Goal: Task Accomplishment & Management: Manage account settings

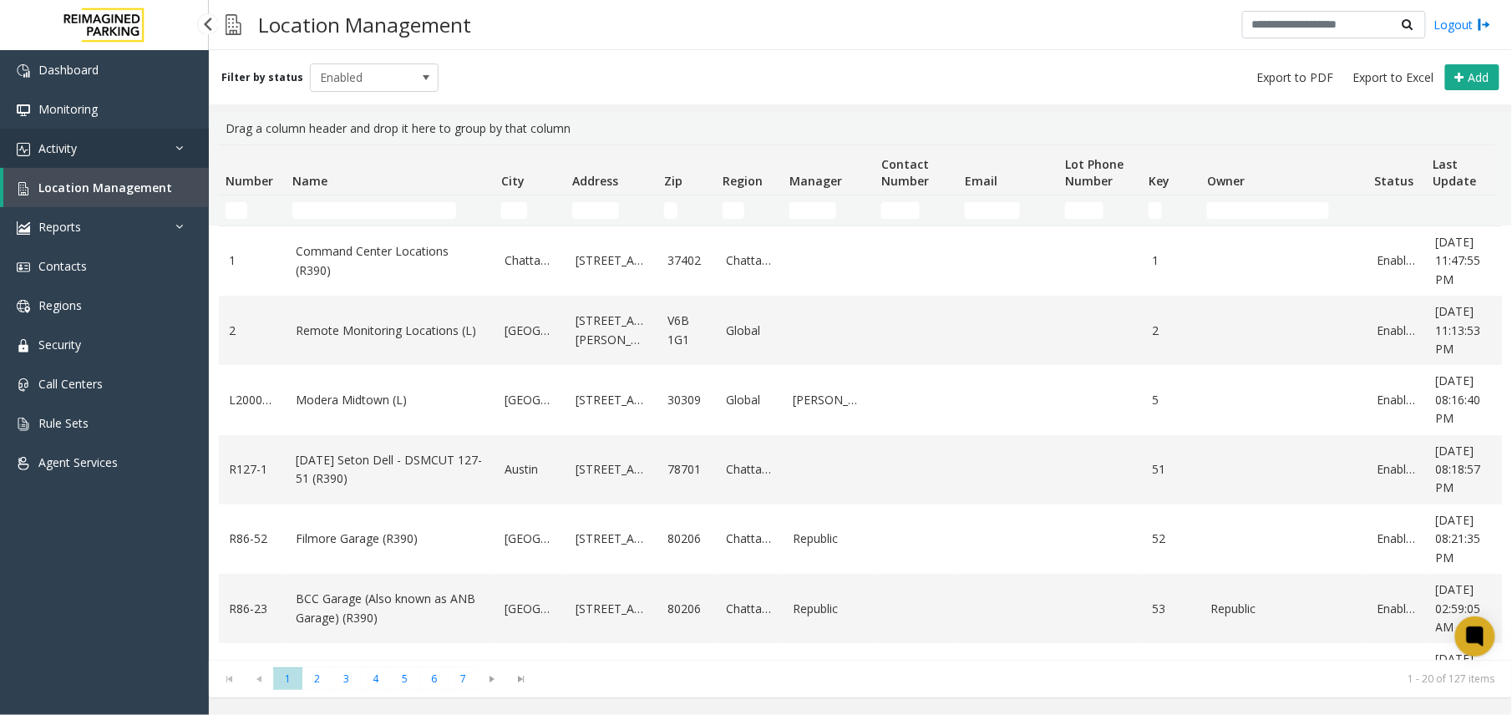
click at [124, 140] on link "Activity" at bounding box center [104, 148] width 209 height 39
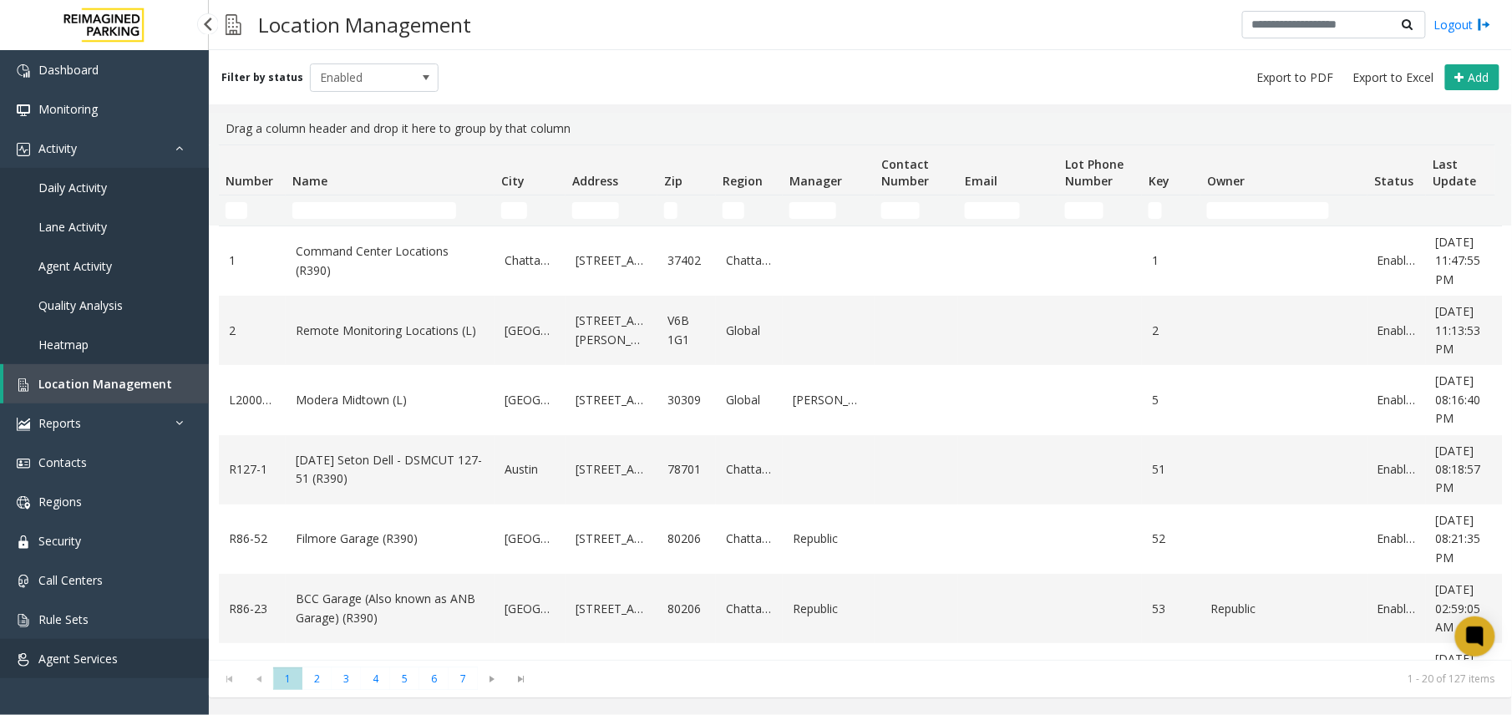
click at [45, 648] on link "Agent Services" at bounding box center [104, 658] width 209 height 39
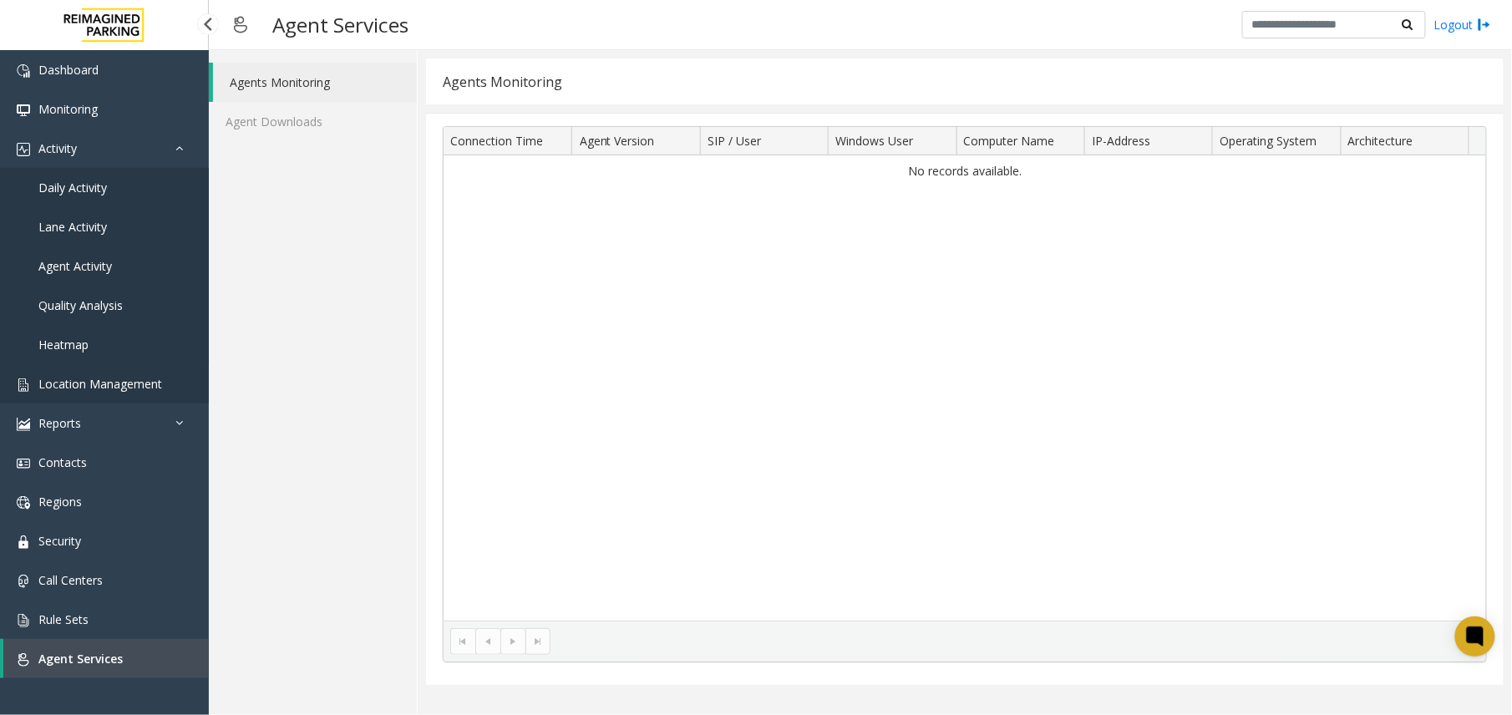
click at [107, 374] on link "Location Management" at bounding box center [104, 383] width 209 height 39
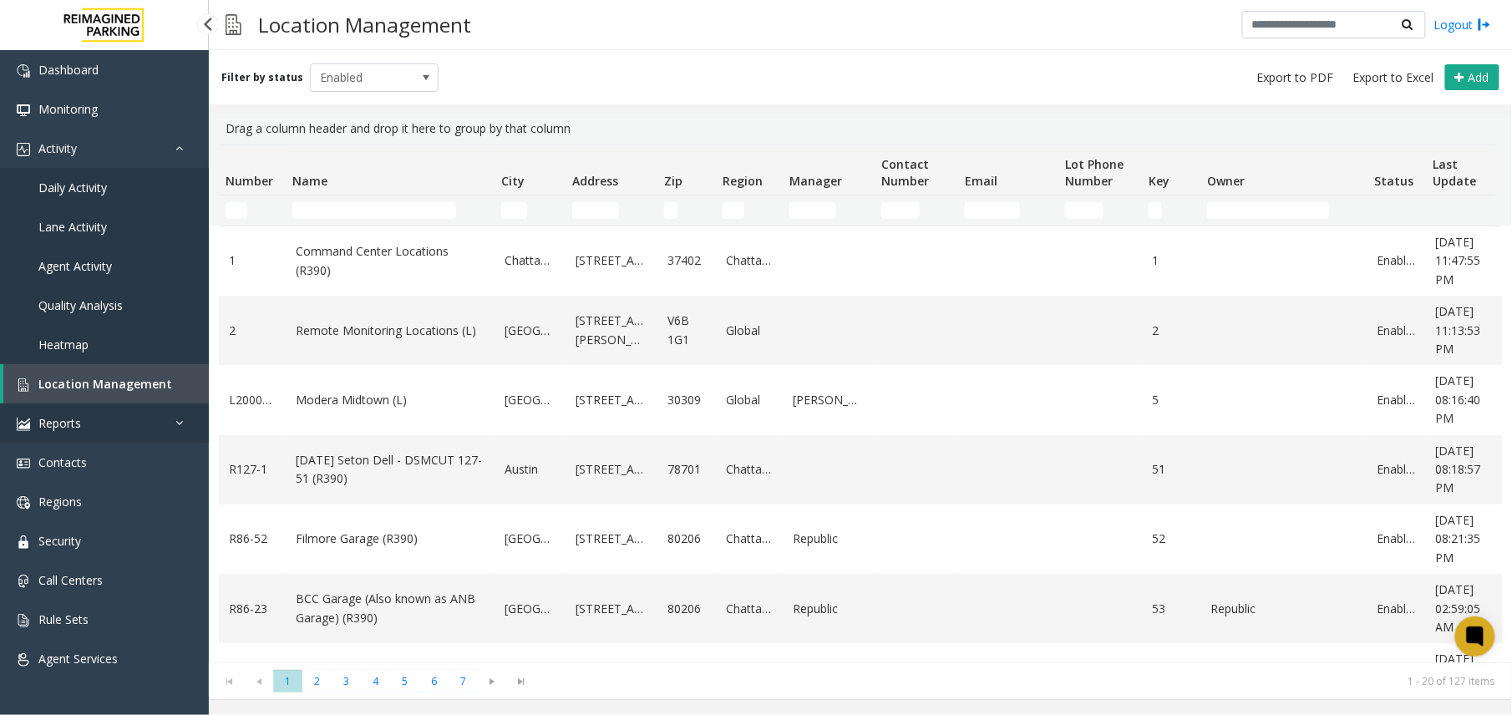
click at [87, 415] on link "Reports" at bounding box center [104, 423] width 209 height 39
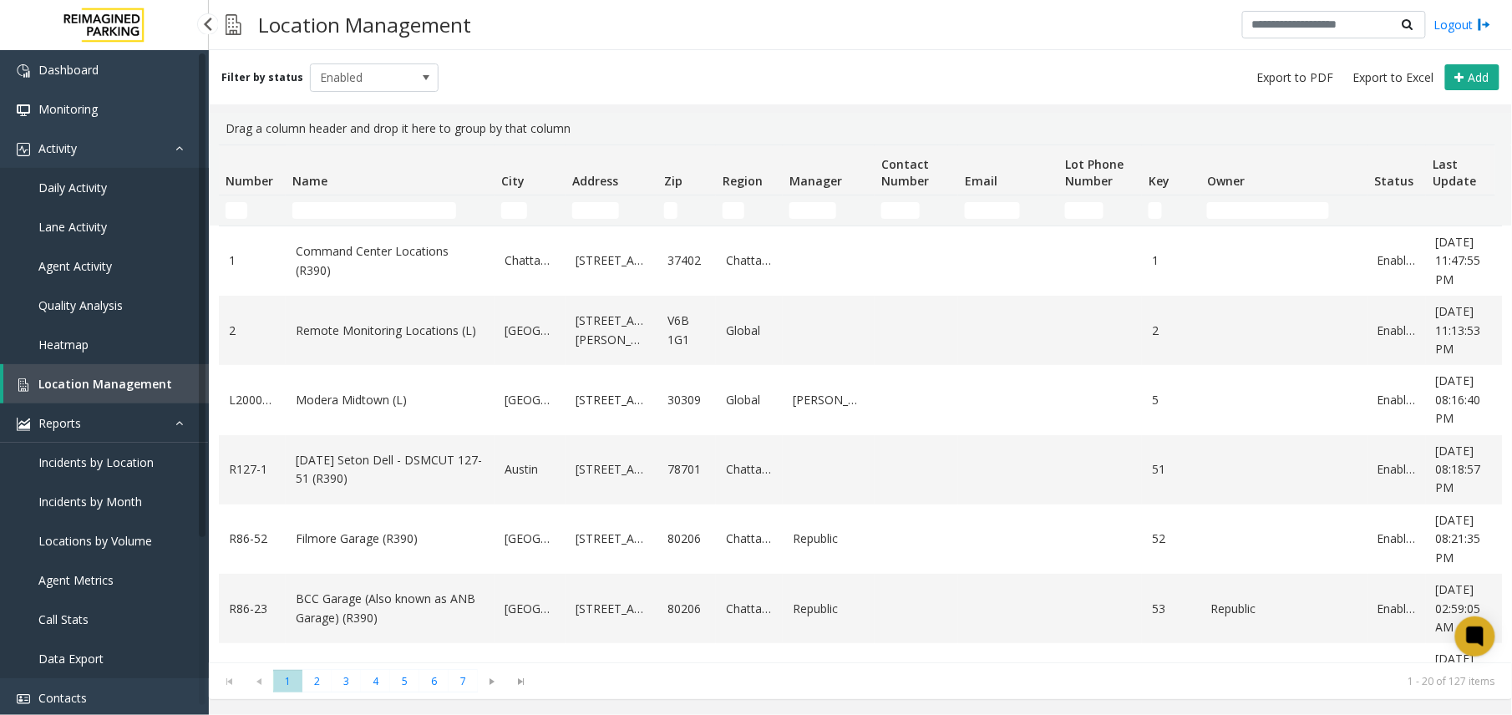
click at [177, 429] on link "Reports" at bounding box center [104, 423] width 209 height 39
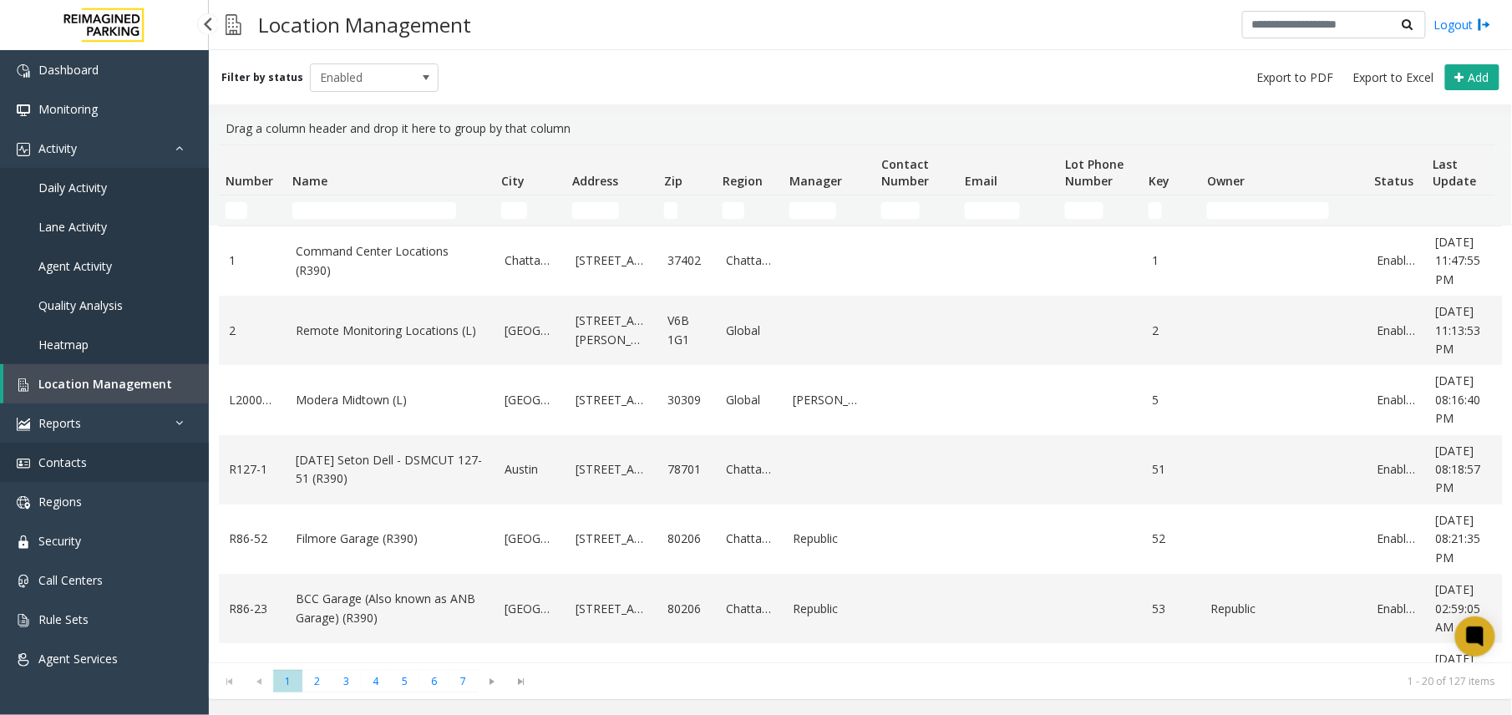
click at [84, 469] on span "Contacts" at bounding box center [62, 463] width 48 height 16
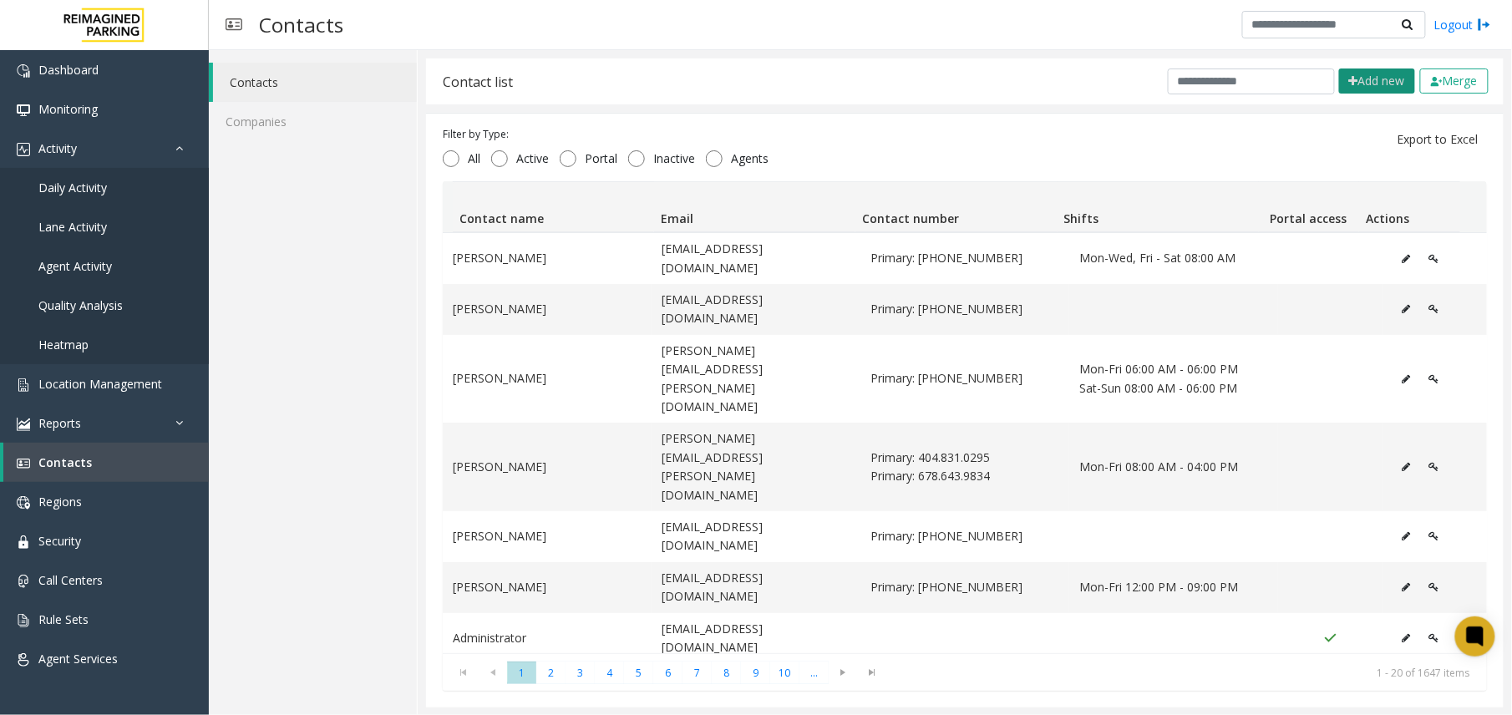
click at [1365, 75] on button "Add new" at bounding box center [1377, 81] width 76 height 25
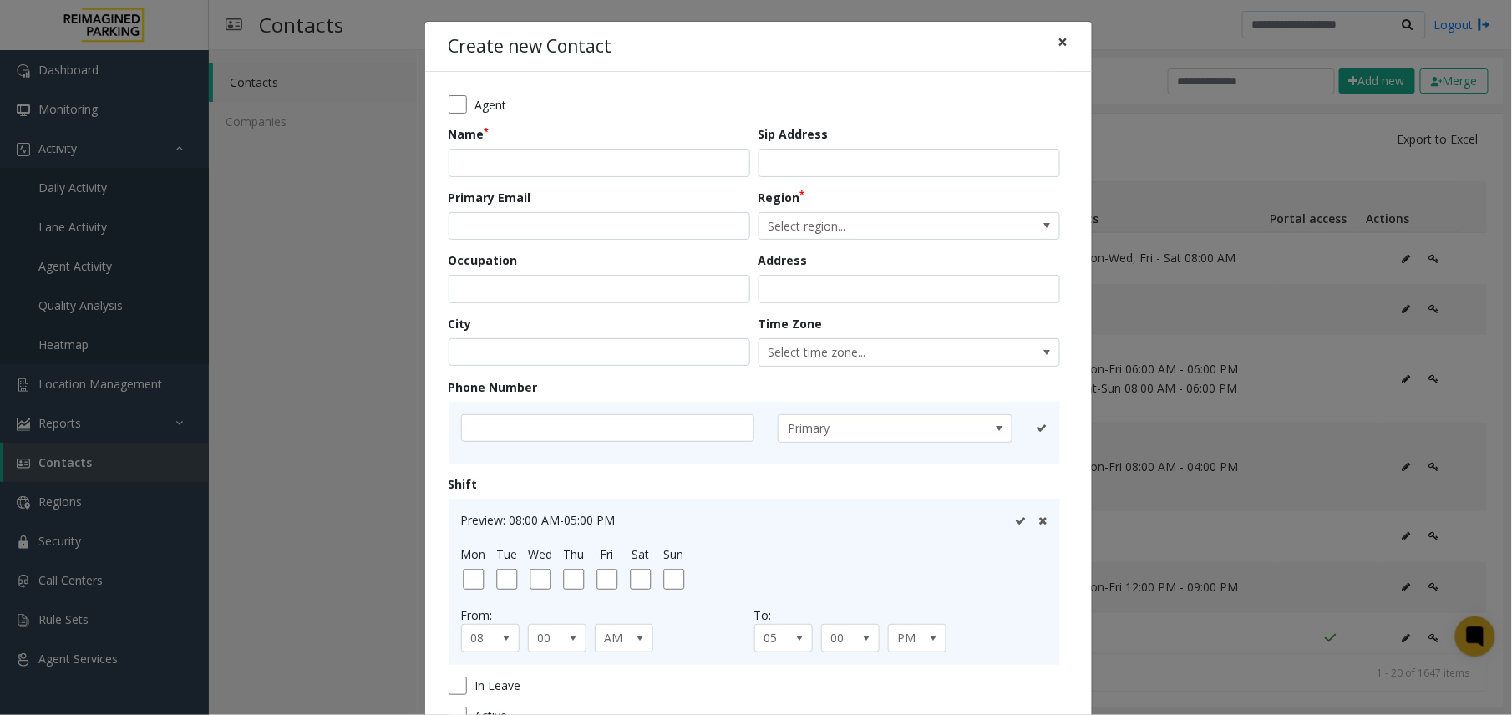
click at [1059, 43] on span "×" at bounding box center [1064, 41] width 10 height 23
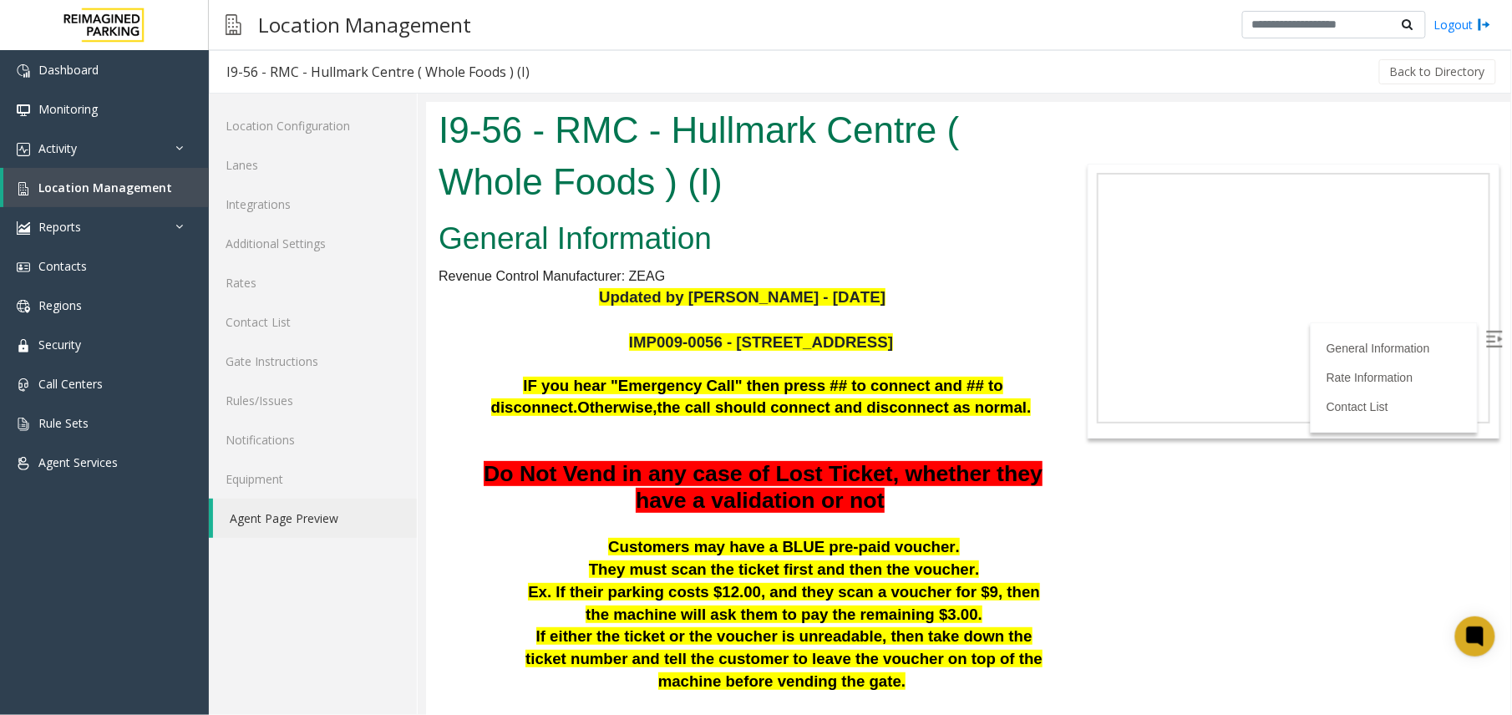
scroll to position [833, 0]
